Goal: Task Accomplishment & Management: Use online tool/utility

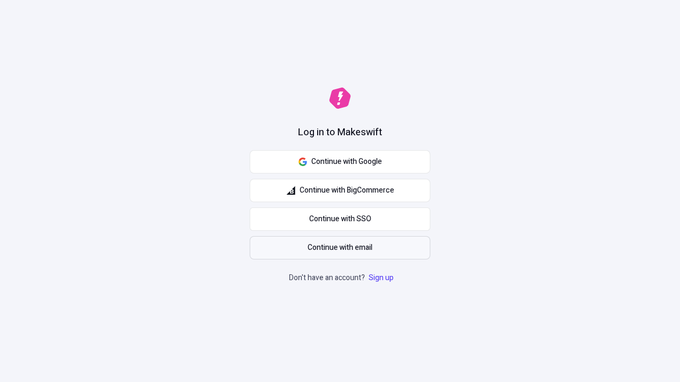
click at [340, 248] on span "Continue with email" at bounding box center [340, 248] width 65 height 12
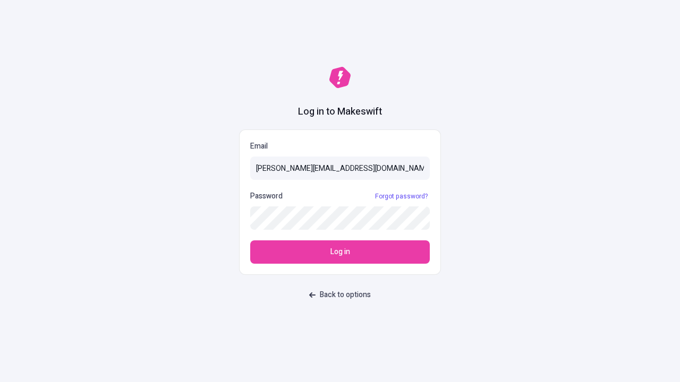
type input "sasha+test-ui@makeswift.com"
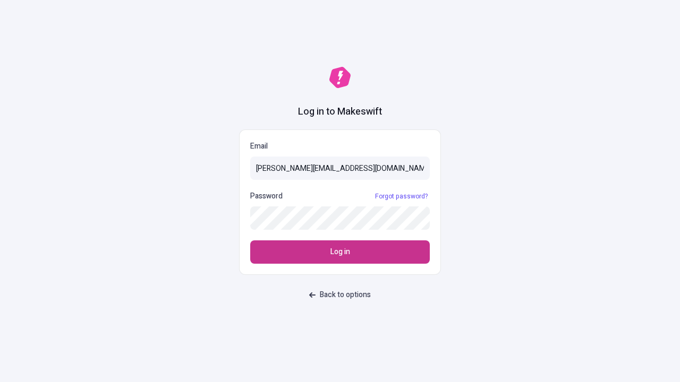
click at [340, 252] on span "Log in" at bounding box center [340, 252] width 20 height 12
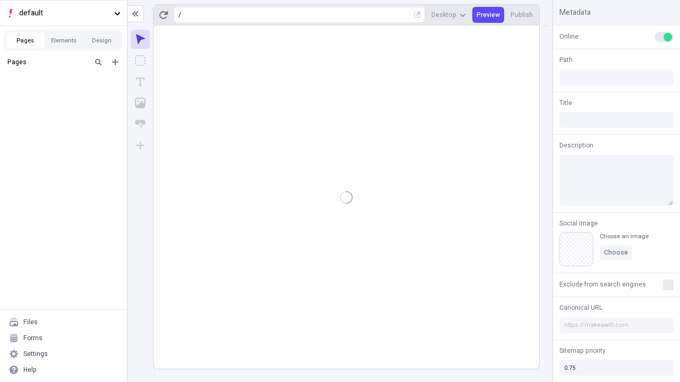
type input "/deep-link-acidus"
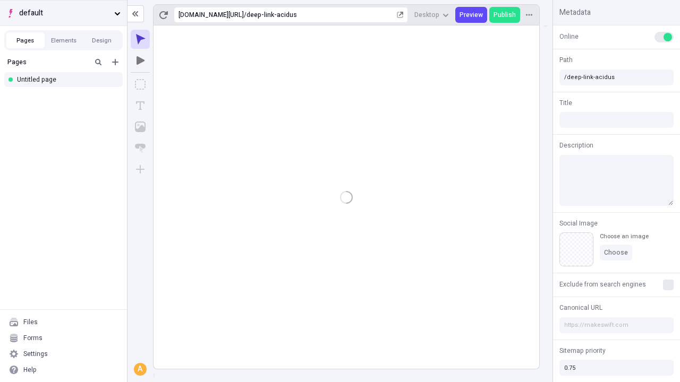
click at [63, 13] on span "default" at bounding box center [64, 13] width 91 height 12
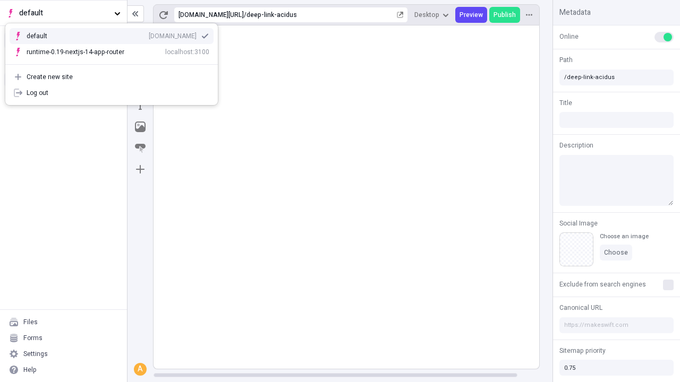
click at [112, 77] on div "Create new site" at bounding box center [118, 77] width 183 height 8
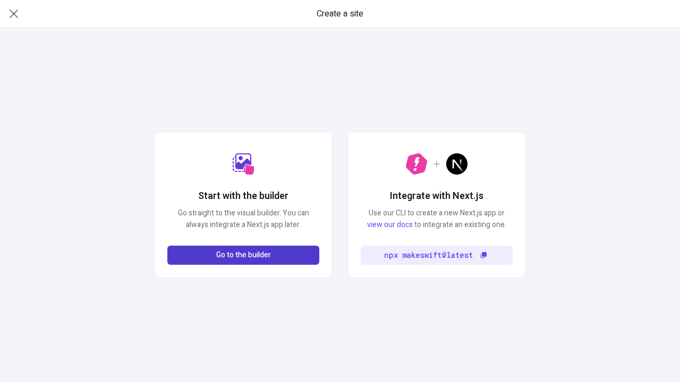
click at [243, 256] on span "Go to the builder" at bounding box center [243, 256] width 55 height 12
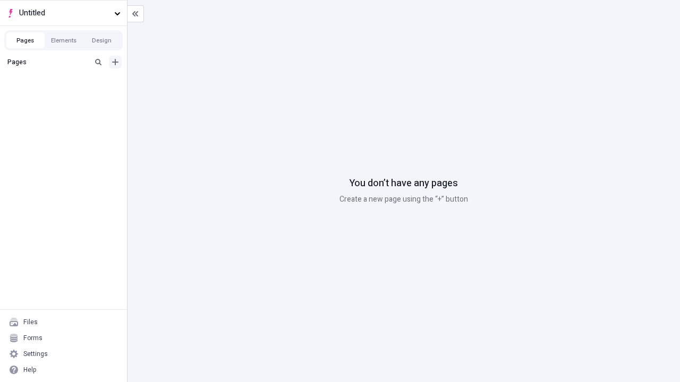
click at [115, 62] on icon "Add new" at bounding box center [115, 62] width 6 height 6
click at [66, 97] on div "Blank page" at bounding box center [66, 97] width 102 height 16
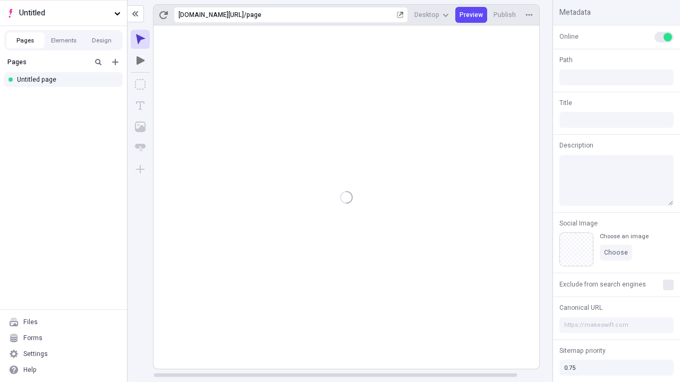
type input "/page"
click at [505, 15] on span "Publish" at bounding box center [504, 15] width 22 height 8
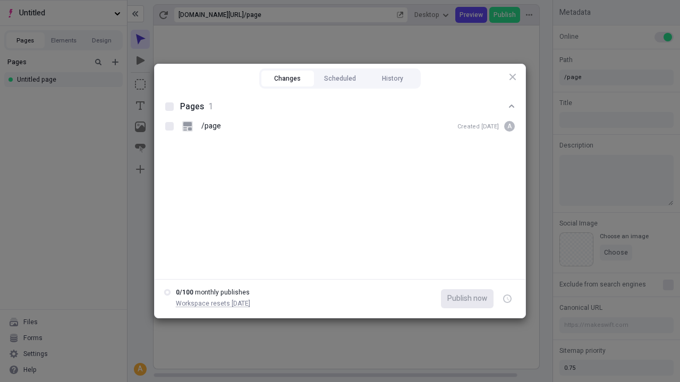
click at [287, 79] on button "Changes" at bounding box center [287, 79] width 53 height 16
click at [169, 107] on div at bounding box center [169, 107] width 8 height 8
checkbox input "true"
click at [507, 299] on icon "button" at bounding box center [508, 299] width 3 height 4
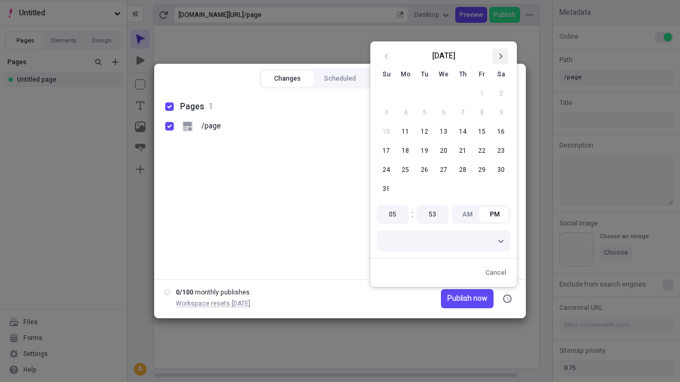
click at [500, 56] on icon "Go to next month" at bounding box center [500, 56] width 6 height 6
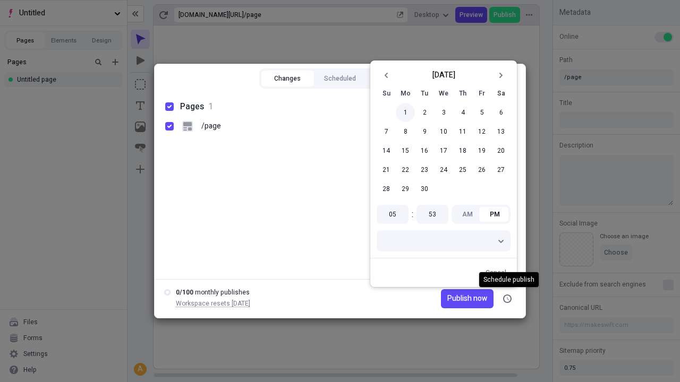
click at [405, 113] on button "1" at bounding box center [405, 112] width 19 height 19
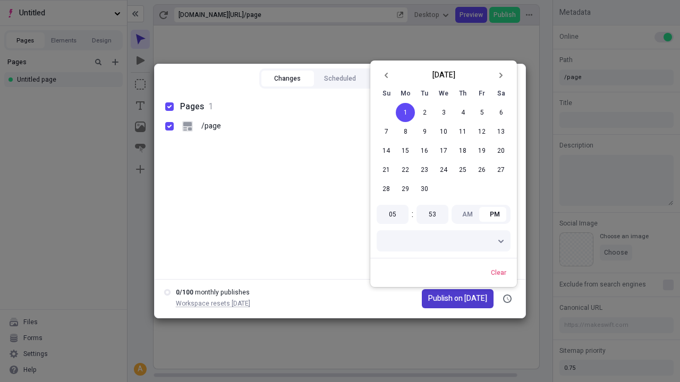
click at [453, 299] on span "Publish on [DATE]" at bounding box center [457, 299] width 59 height 12
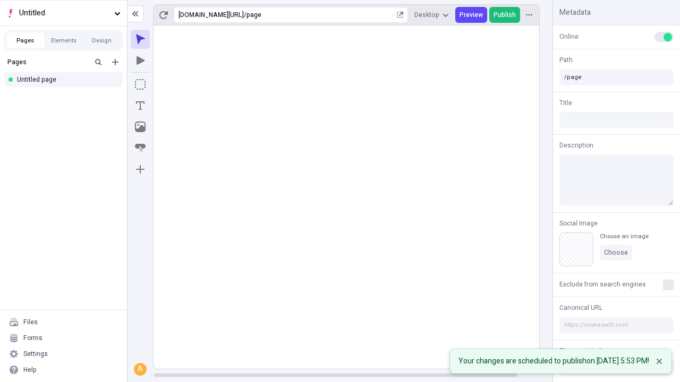
click at [505, 15] on span "Publish" at bounding box center [504, 15] width 22 height 8
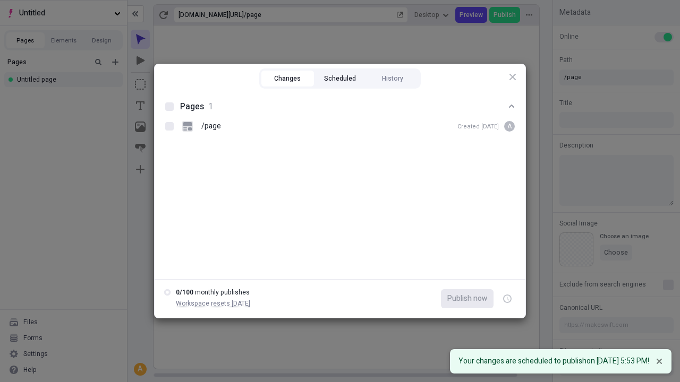
click at [340, 79] on button "Scheduled" at bounding box center [340, 79] width 53 height 16
